Goal: Navigation & Orientation: Find specific page/section

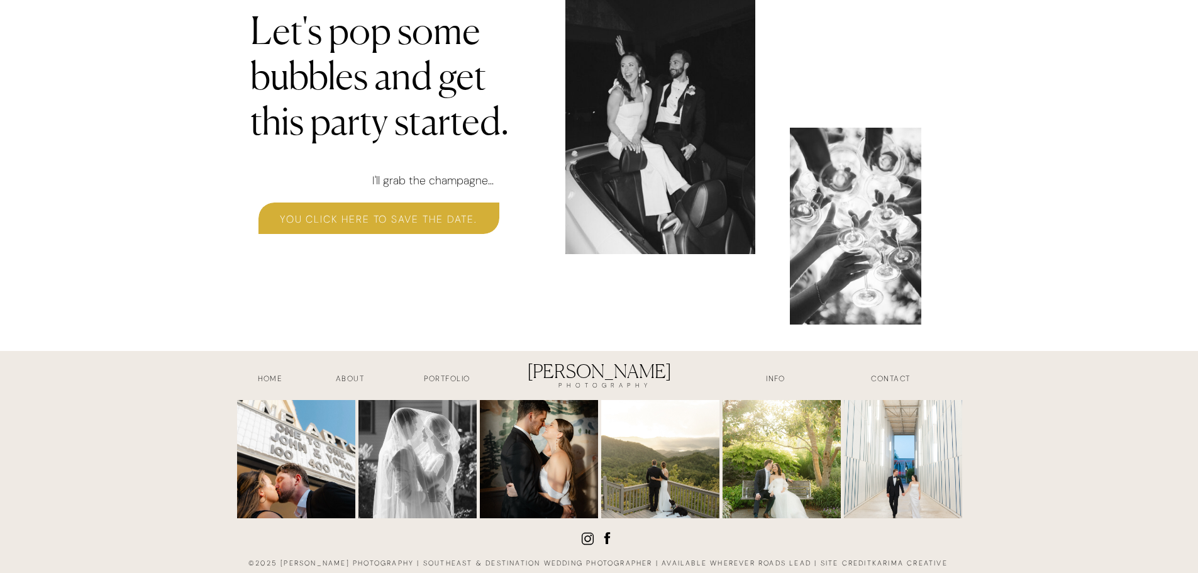
scroll to position [3893, 0]
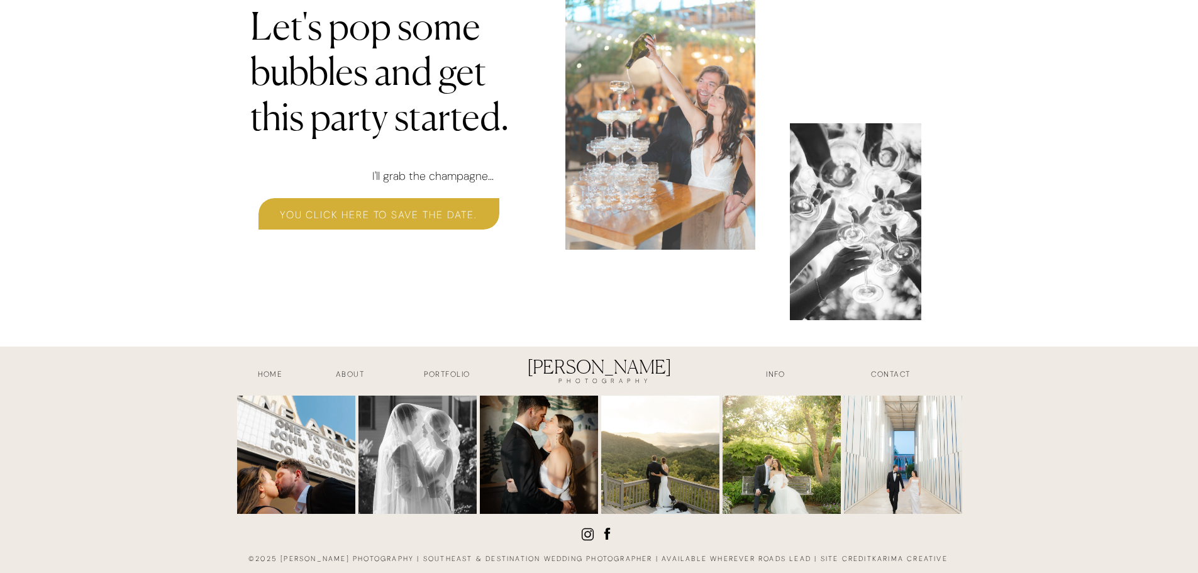
drag, startPoint x: 446, startPoint y: 377, endPoint x: 459, endPoint y: 375, distance: 12.7
click at [448, 377] on h3 "Portfolio" at bounding box center [447, 376] width 93 height 14
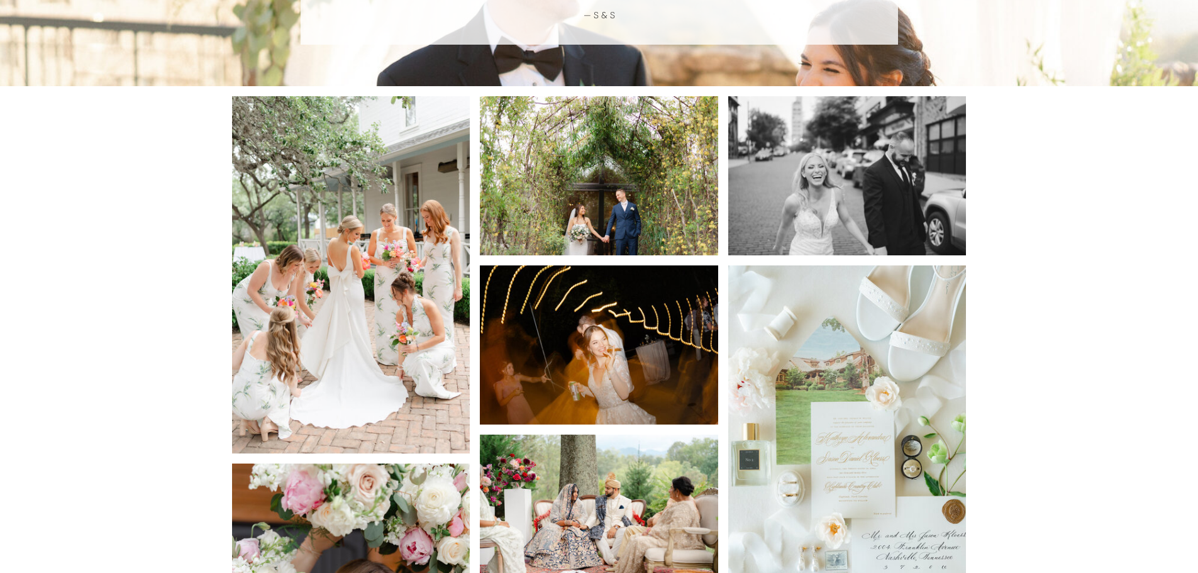
scroll to position [1258, 0]
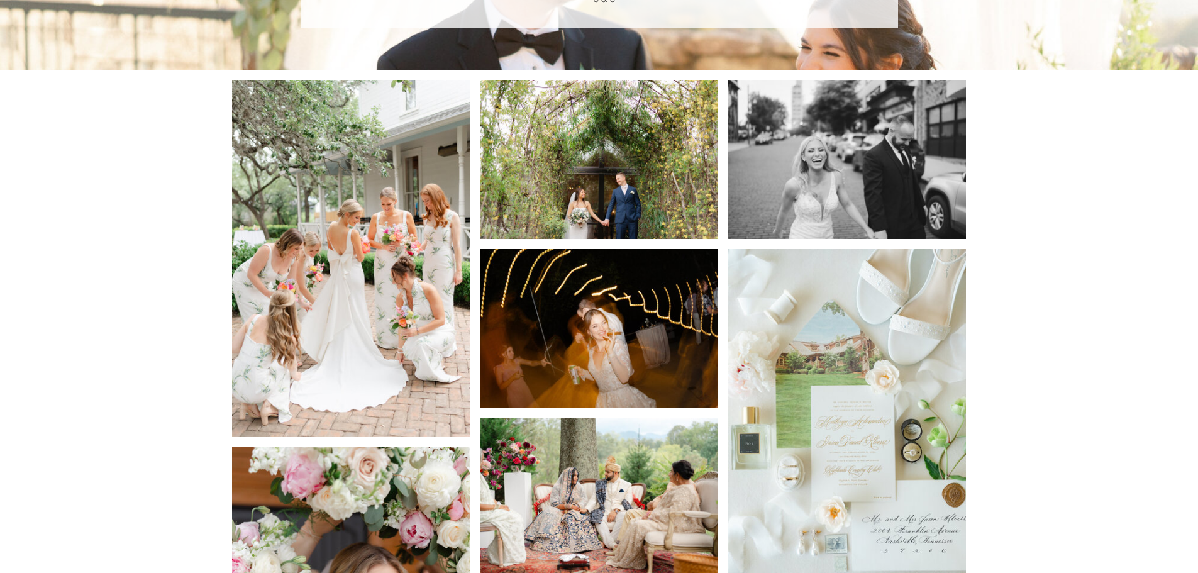
click at [419, 277] on img at bounding box center [351, 258] width 238 height 357
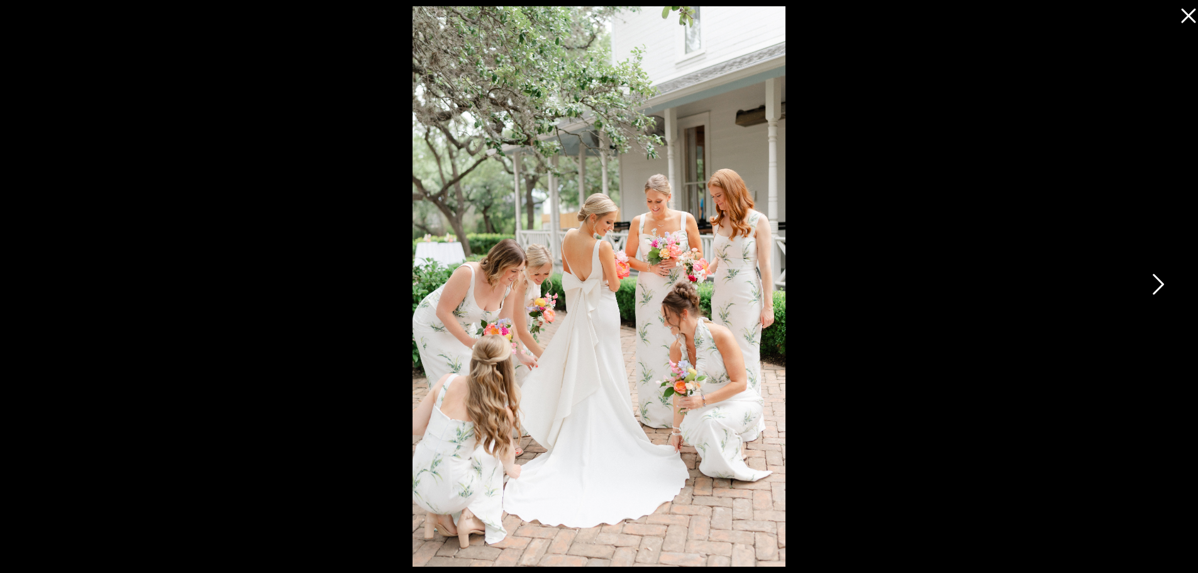
click at [1160, 277] on icon at bounding box center [1156, 288] width 31 height 38
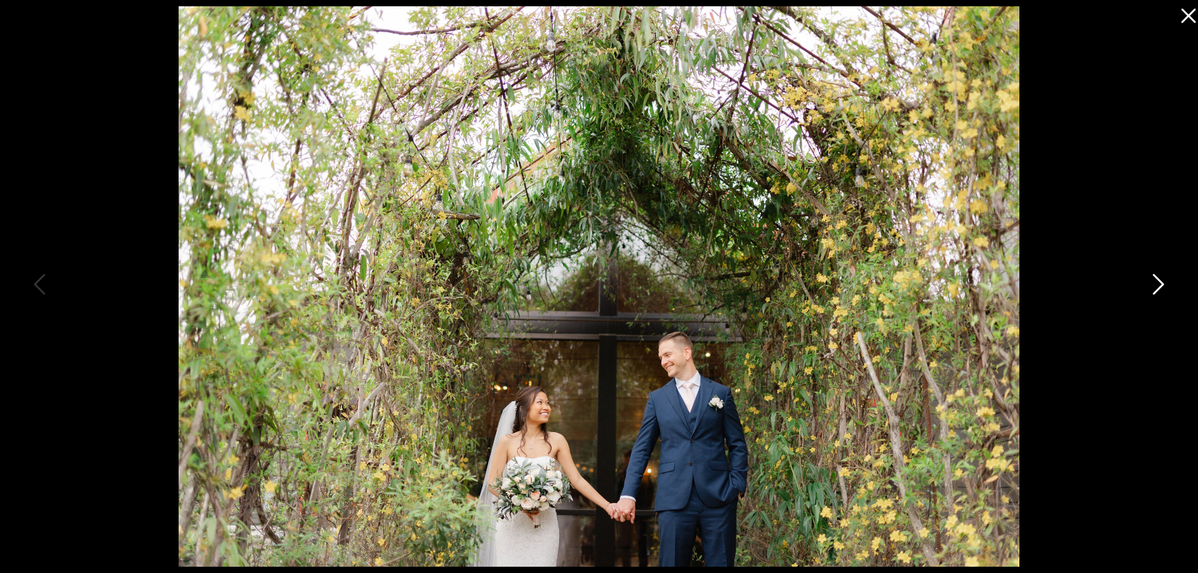
click at [1160, 277] on icon at bounding box center [1156, 288] width 31 height 38
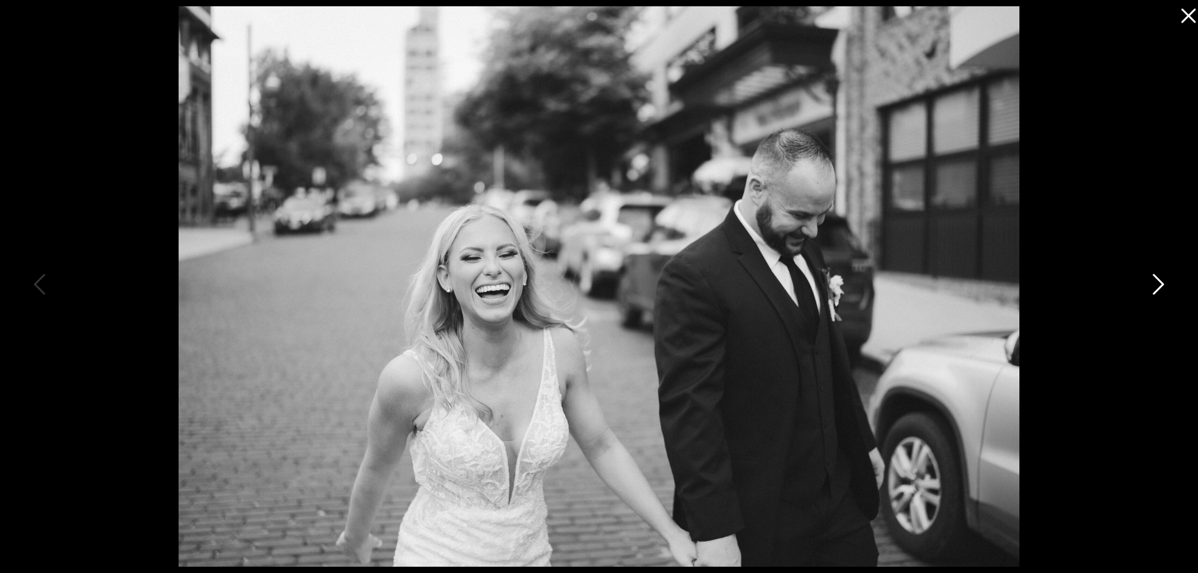
click at [1156, 277] on icon at bounding box center [1158, 284] width 11 height 21
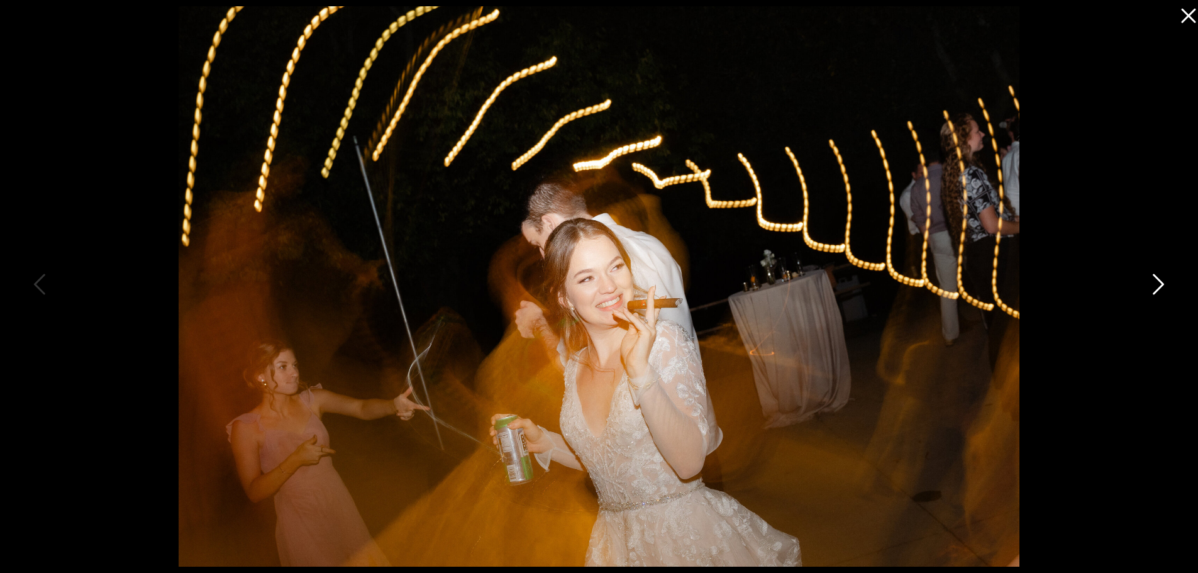
click at [1156, 277] on icon at bounding box center [1158, 284] width 11 height 21
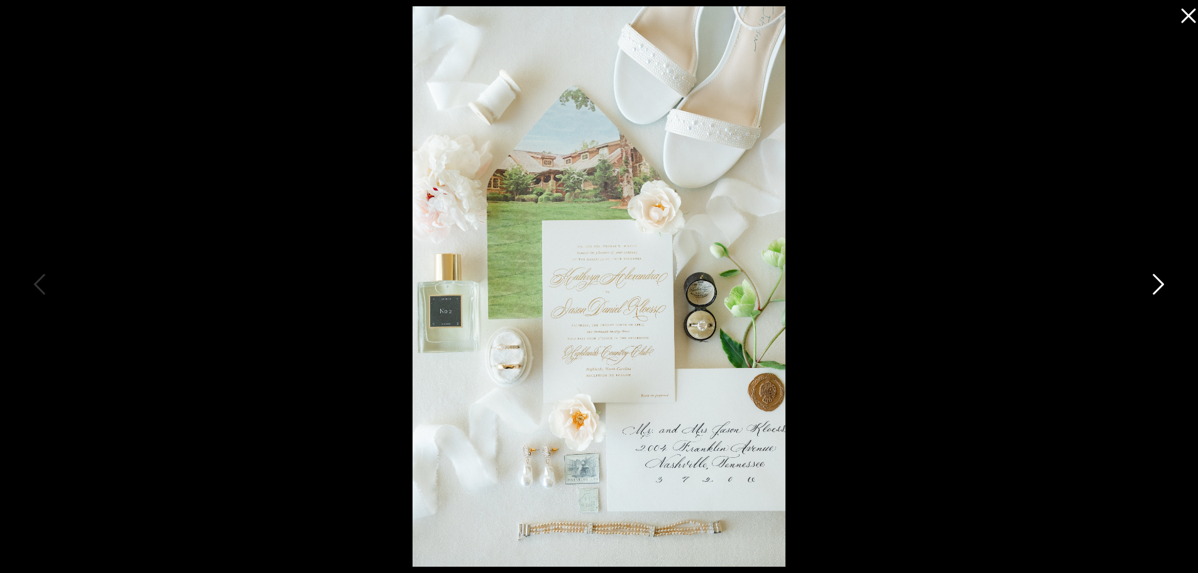
click at [1155, 277] on icon at bounding box center [1158, 284] width 11 height 21
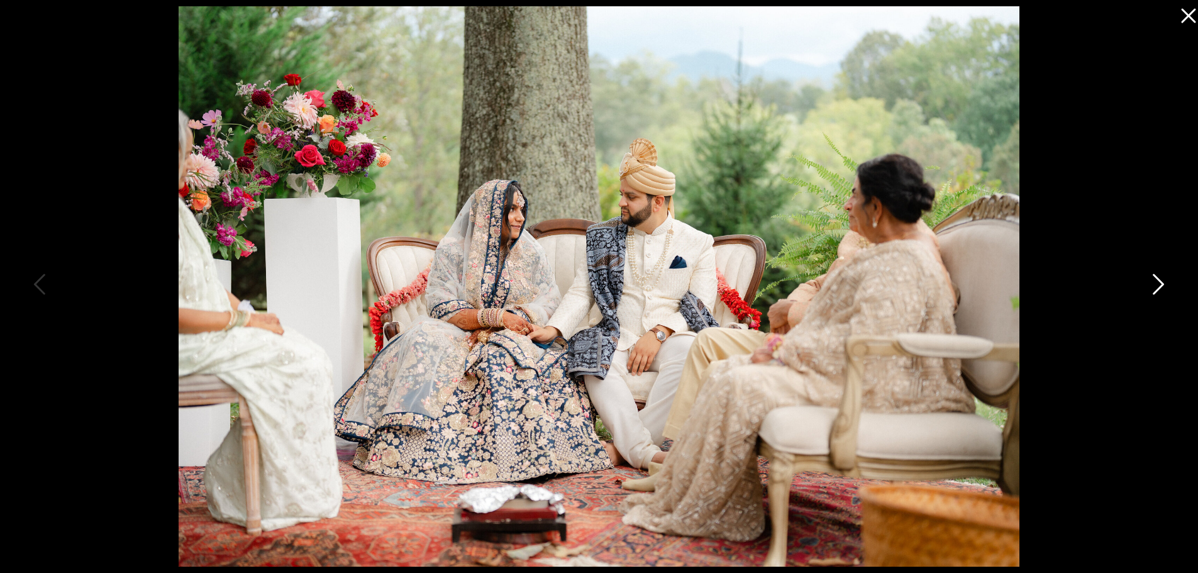
click at [1155, 277] on icon at bounding box center [1158, 284] width 11 height 21
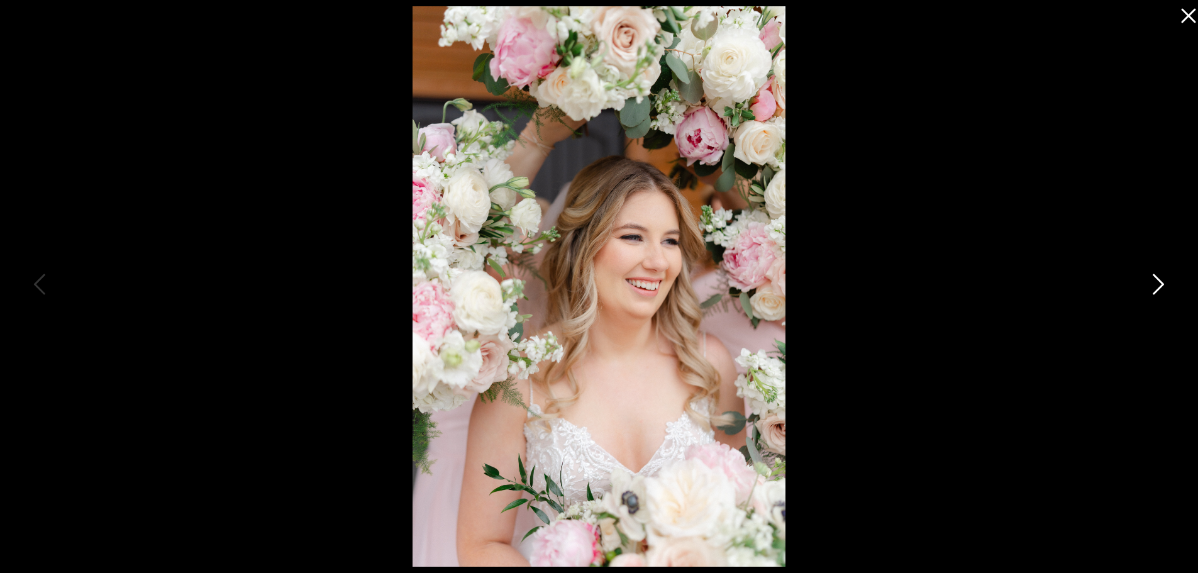
click at [1155, 277] on icon at bounding box center [1158, 284] width 11 height 21
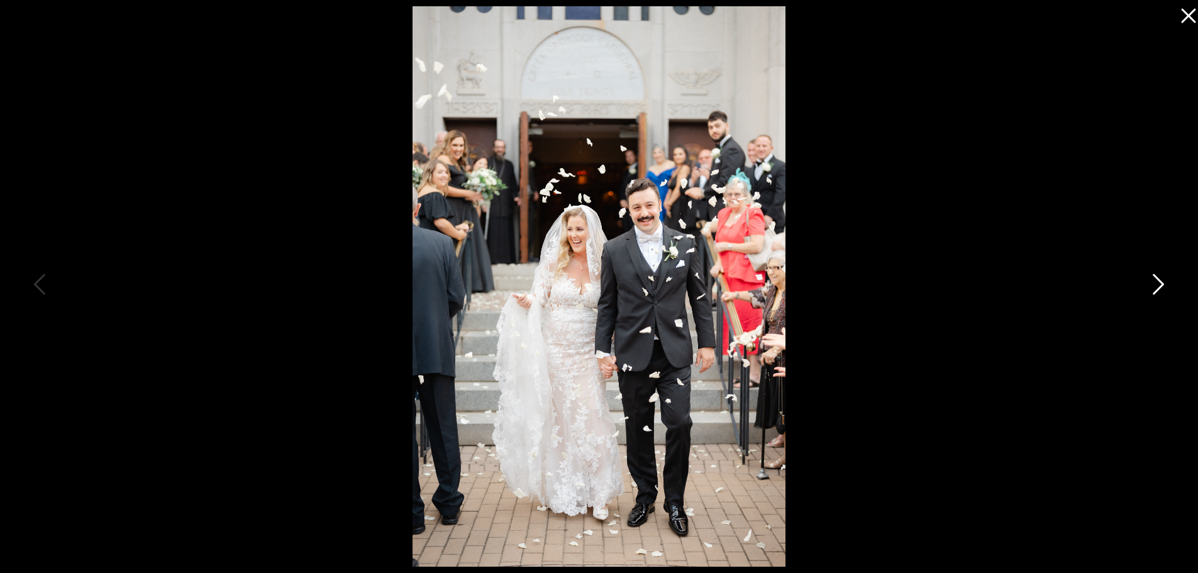
click at [1151, 278] on icon at bounding box center [1156, 288] width 31 height 38
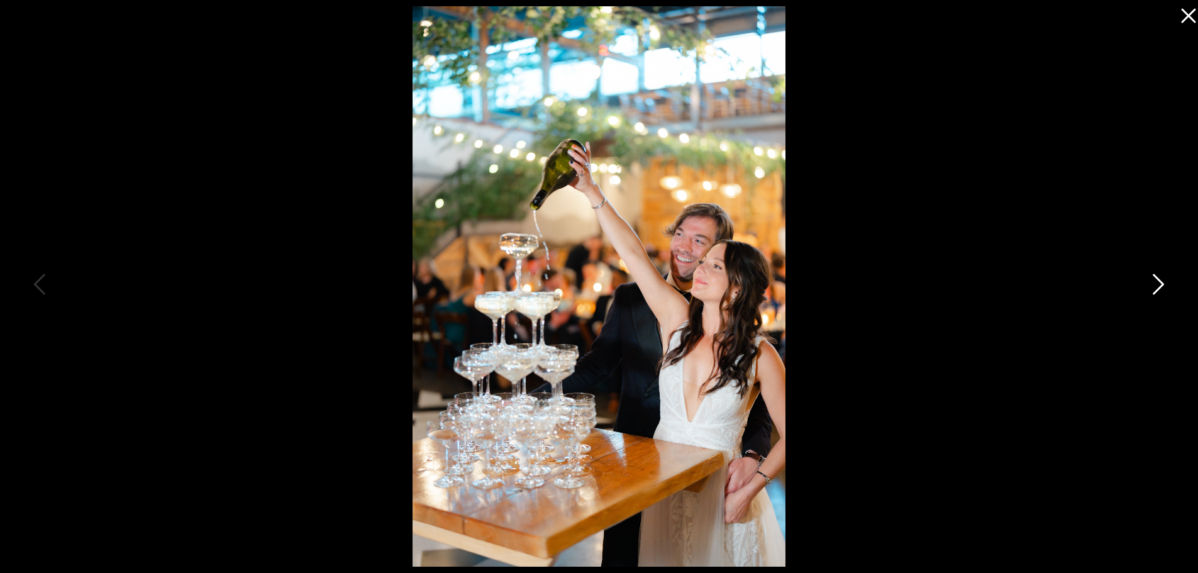
click at [1147, 279] on icon at bounding box center [1156, 288] width 31 height 38
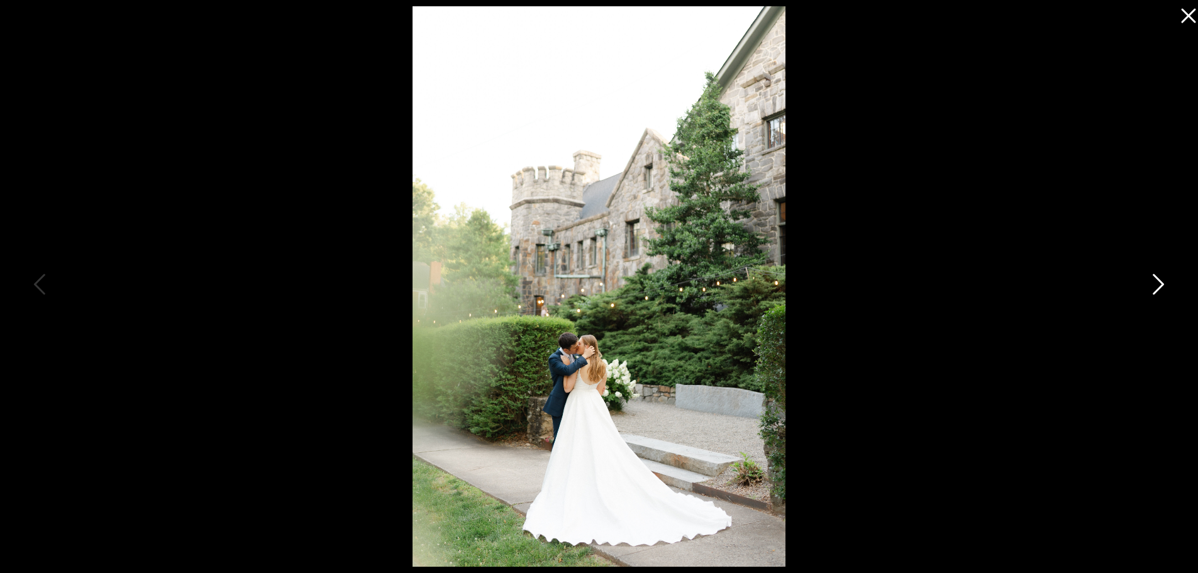
click at [1147, 279] on icon at bounding box center [1156, 288] width 31 height 38
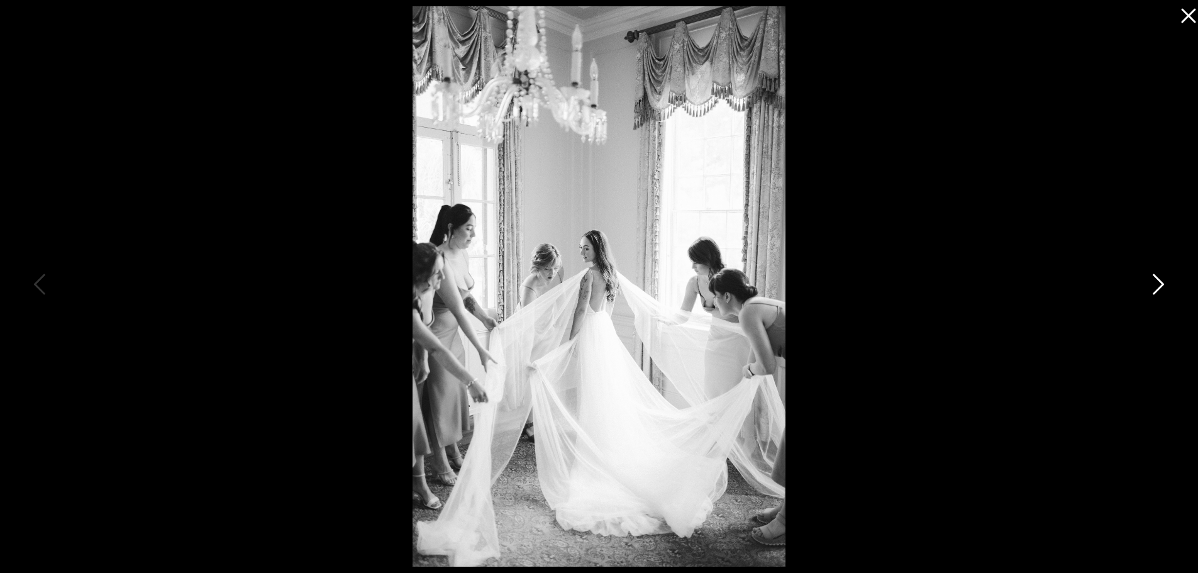
click at [1147, 279] on icon at bounding box center [1156, 288] width 31 height 38
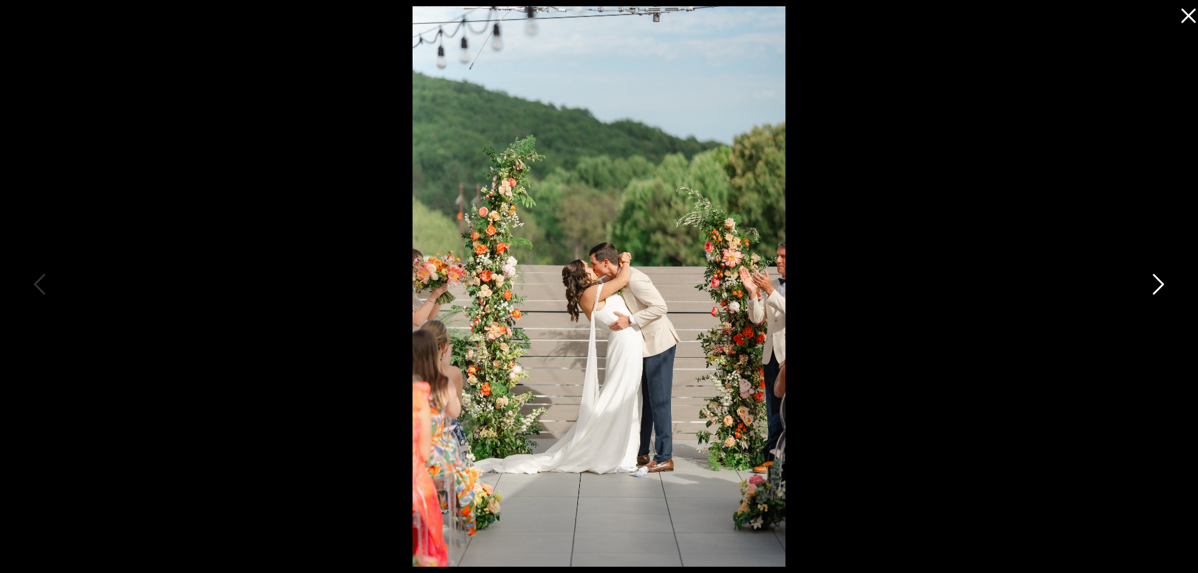
click at [1150, 298] on icon at bounding box center [1156, 288] width 31 height 38
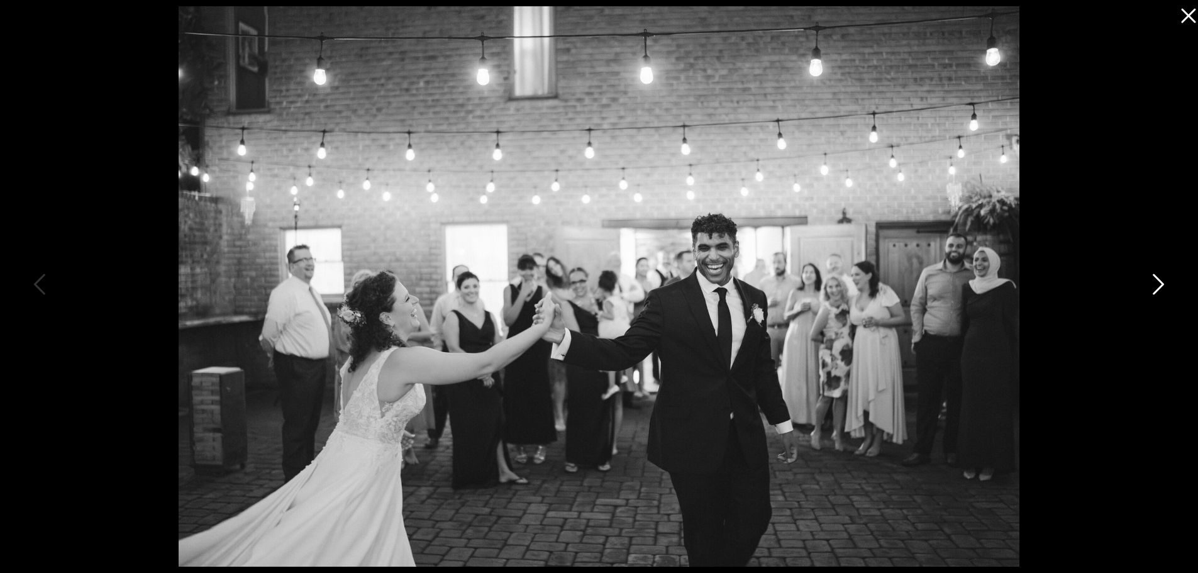
click at [1150, 298] on icon at bounding box center [1156, 288] width 31 height 38
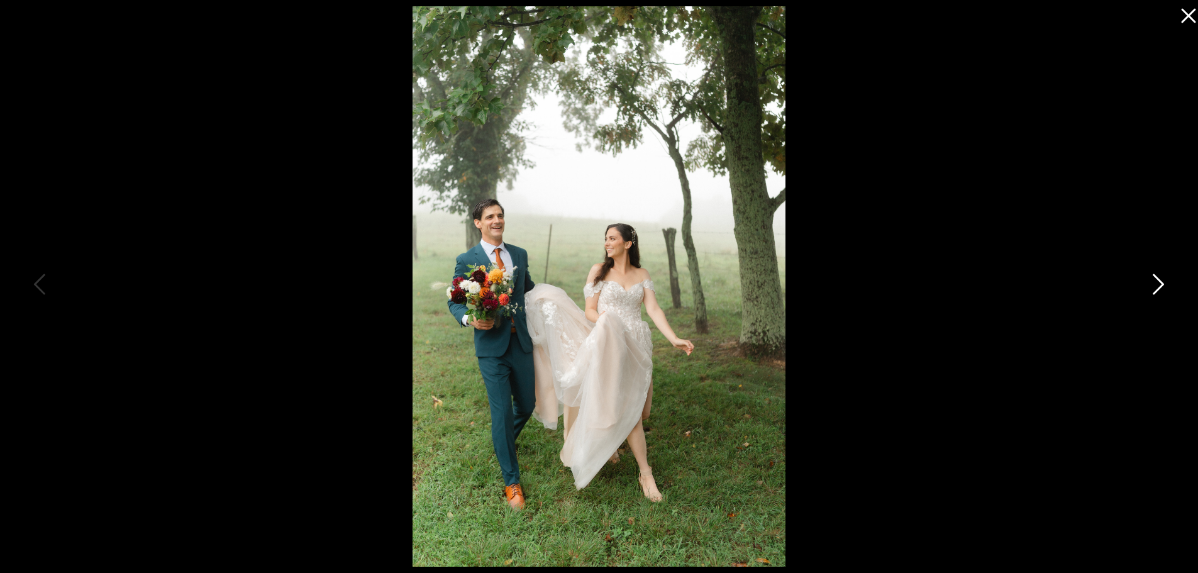
click at [1150, 297] on icon at bounding box center [1156, 288] width 31 height 38
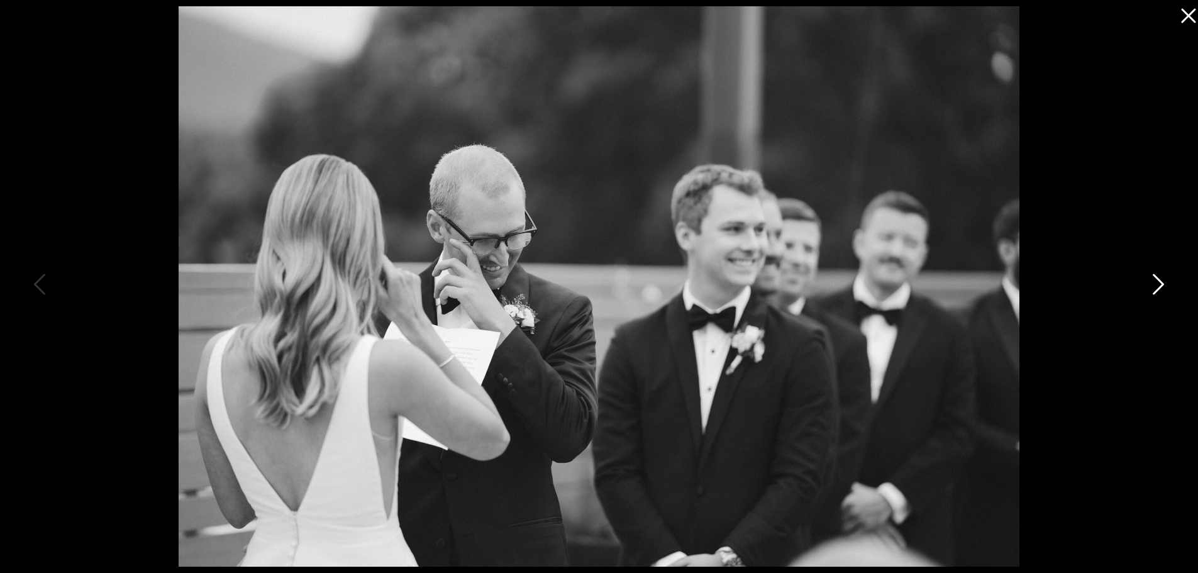
click at [1150, 297] on icon at bounding box center [1156, 288] width 31 height 38
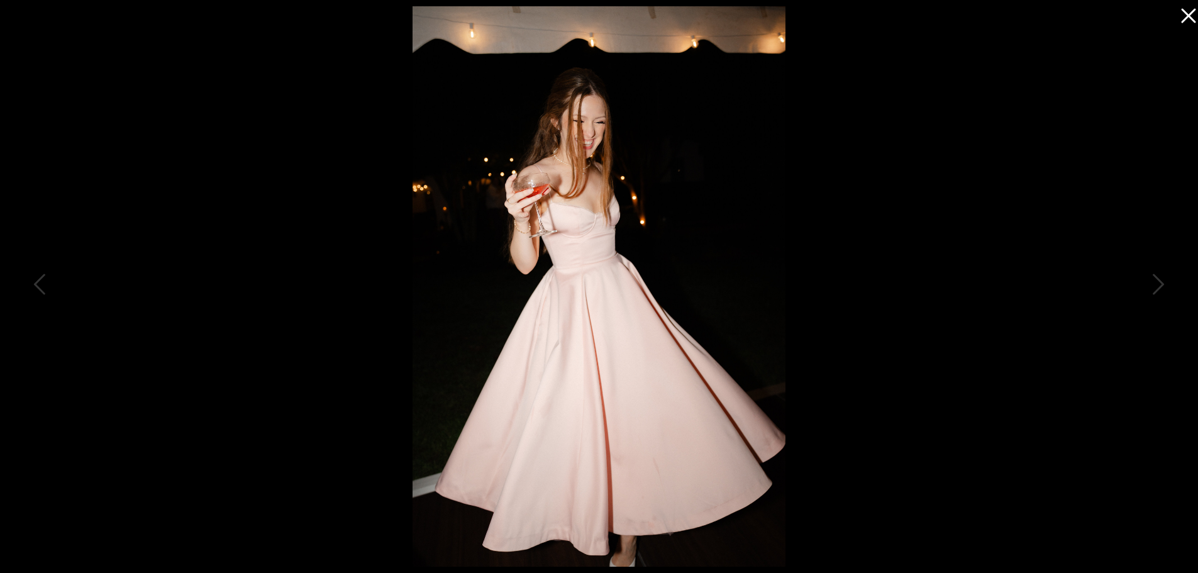
click at [1186, 19] on icon at bounding box center [1188, 16] width 14 height 14
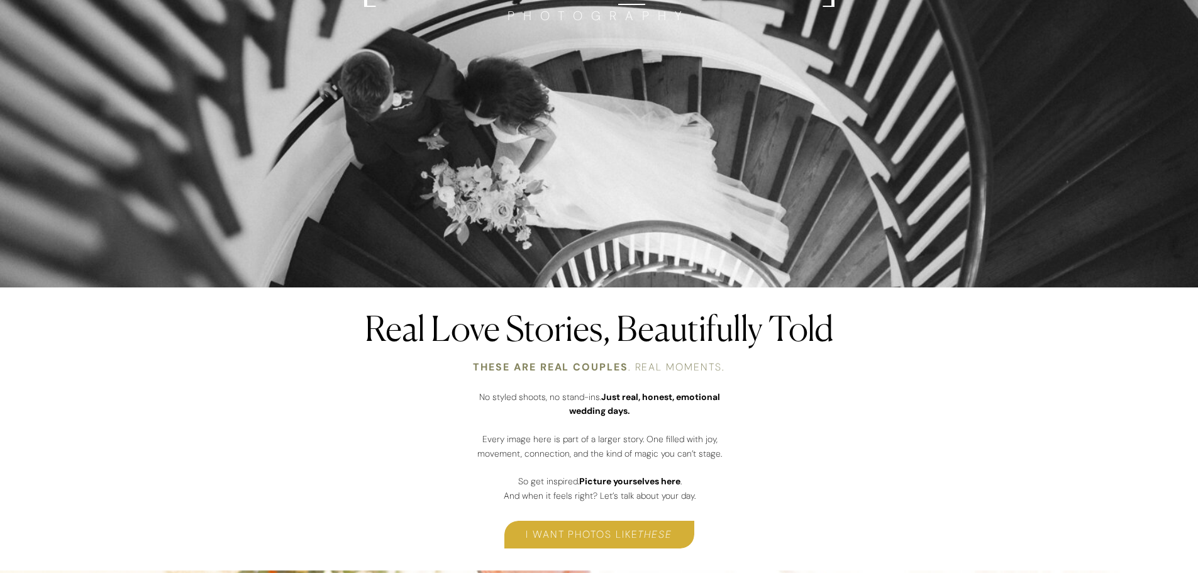
scroll to position [0, 0]
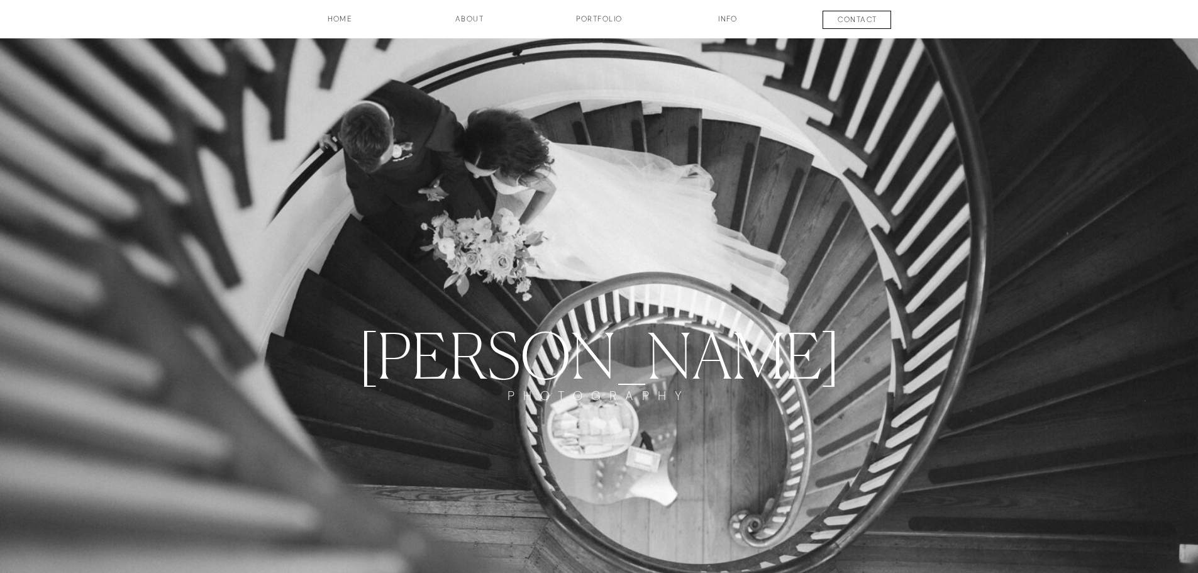
click at [602, 14] on h3 "Portfolio" at bounding box center [599, 23] width 93 height 21
click at [592, 15] on h3 "Portfolio" at bounding box center [599, 23] width 93 height 21
click at [594, 17] on h3 "Portfolio" at bounding box center [599, 23] width 93 height 21
click at [728, 16] on h3 "INFO" at bounding box center [728, 23] width 63 height 21
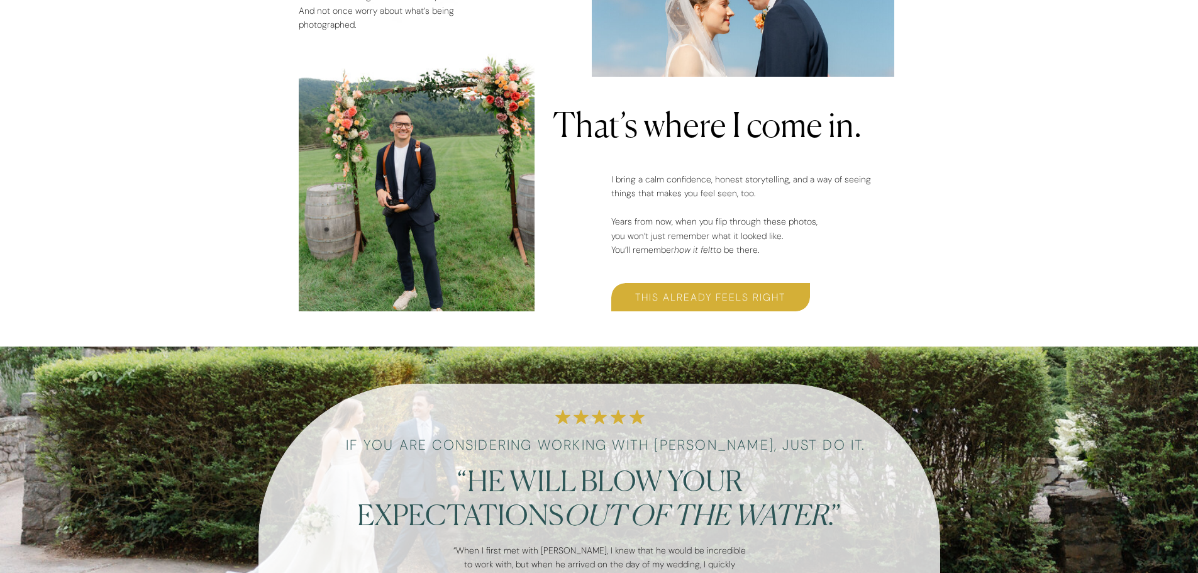
scroll to position [1258, 0]
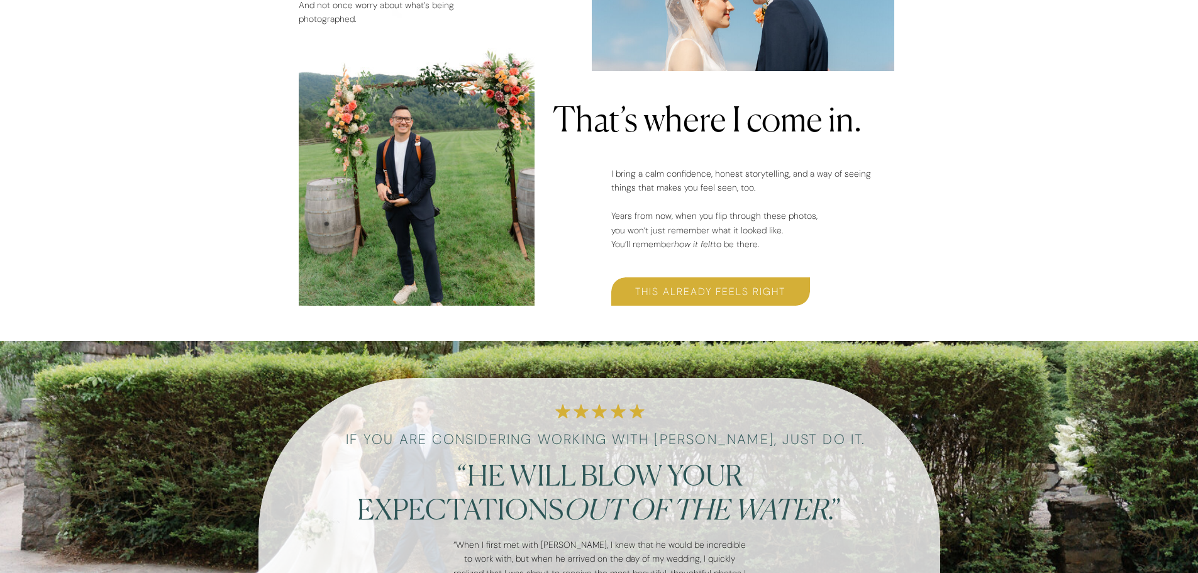
click at [664, 286] on h3 "This Already Feels Right" at bounding box center [710, 291] width 199 height 14
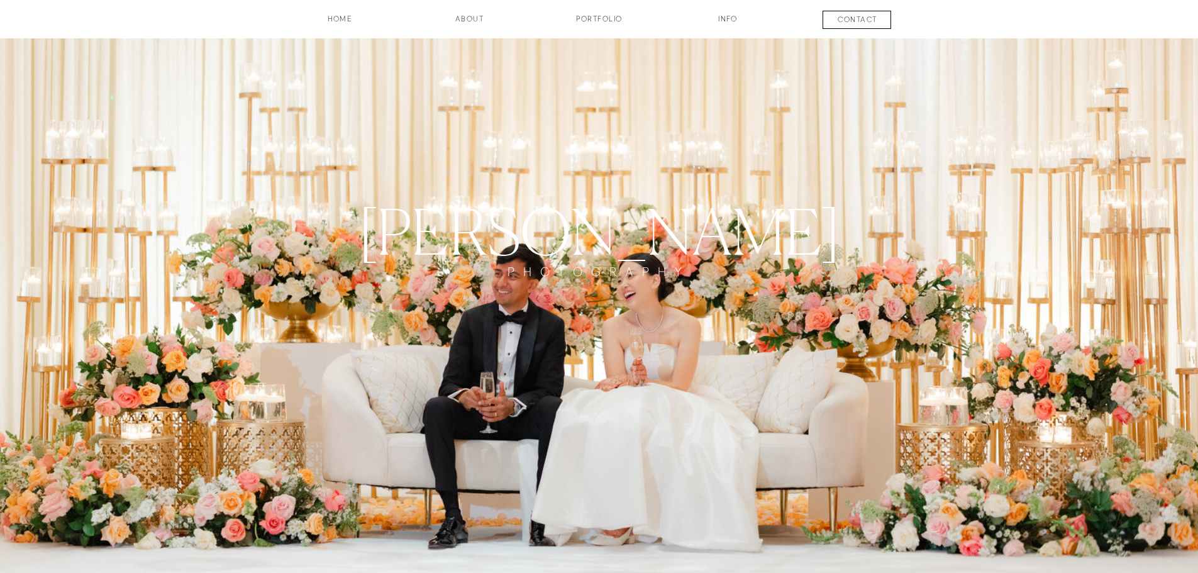
click at [599, 14] on h3 "Portfolio" at bounding box center [599, 23] width 93 height 21
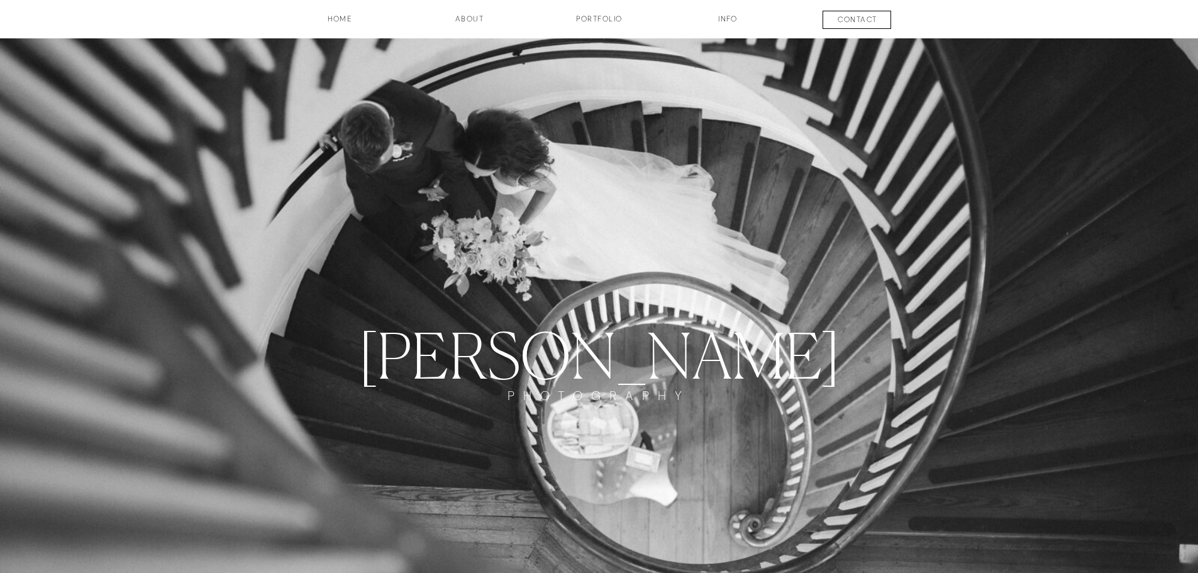
click at [479, 21] on h3 "about" at bounding box center [469, 23] width 63 height 21
